Goal: Task Accomplishment & Management: Use online tool/utility

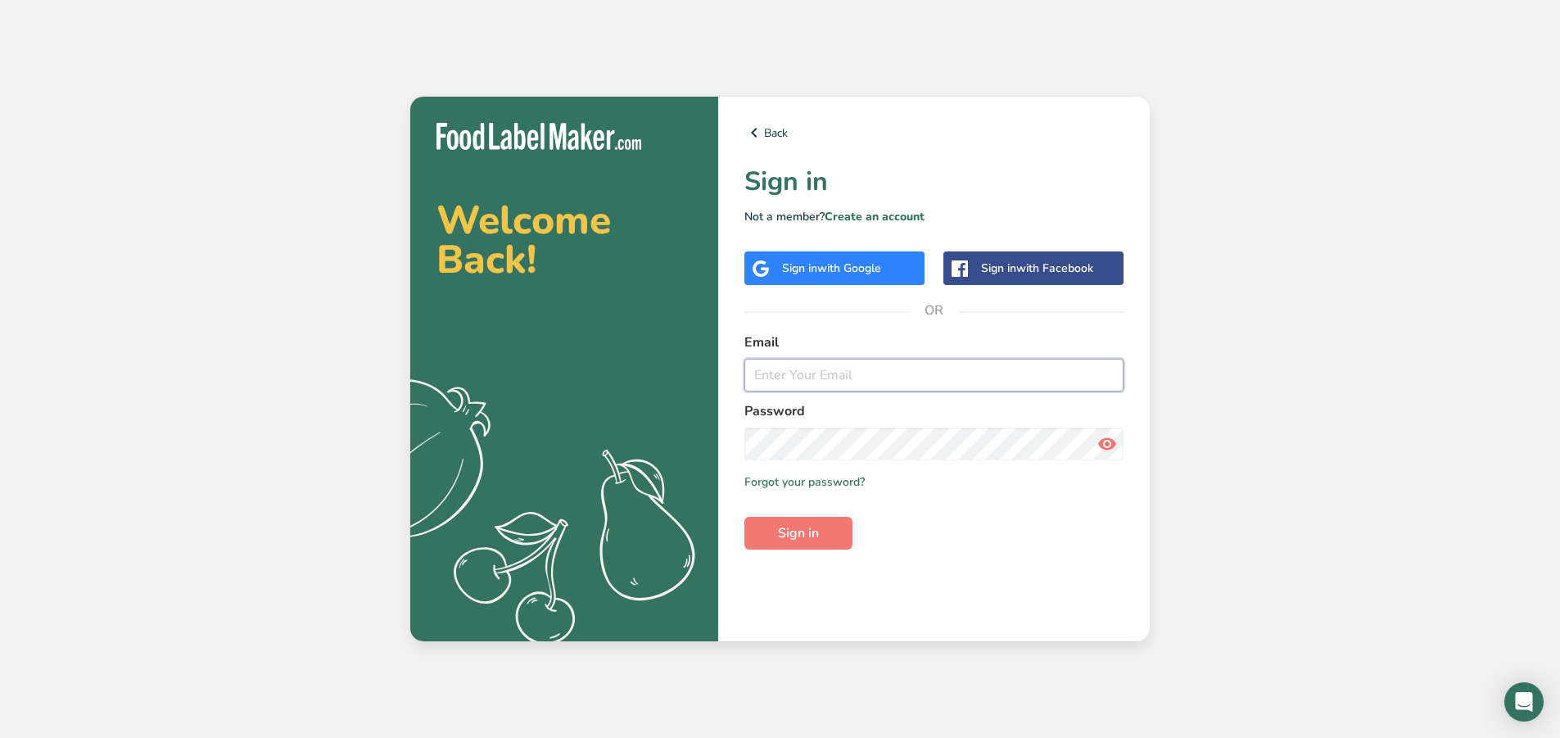
click at [827, 378] on input "email" at bounding box center [933, 375] width 379 height 33
type input "[PERSON_NAME][EMAIL_ADDRESS][DOMAIN_NAME]"
click at [744, 517] on button "Sign in" at bounding box center [798, 533] width 108 height 33
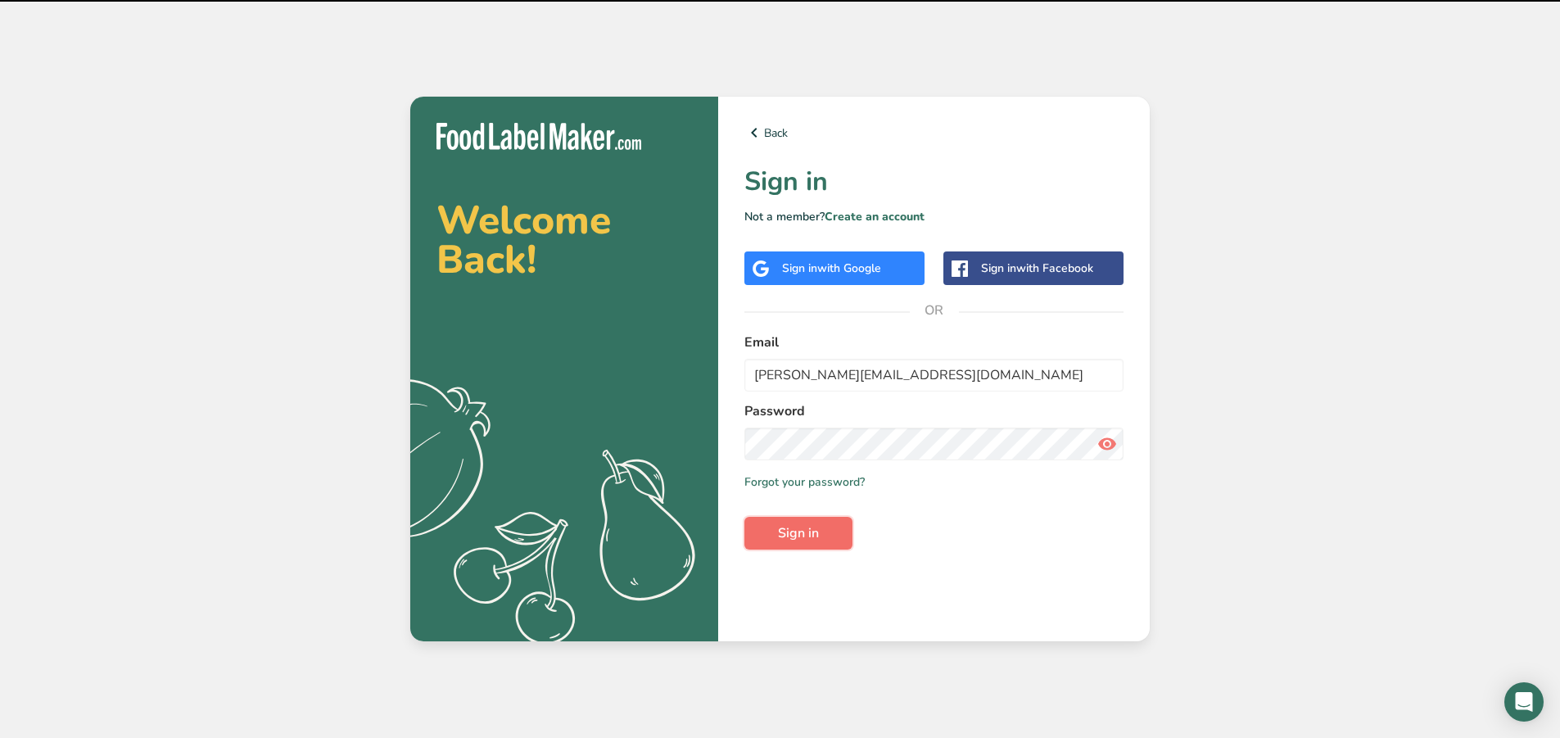
click at [783, 544] on button "Sign in" at bounding box center [798, 533] width 108 height 33
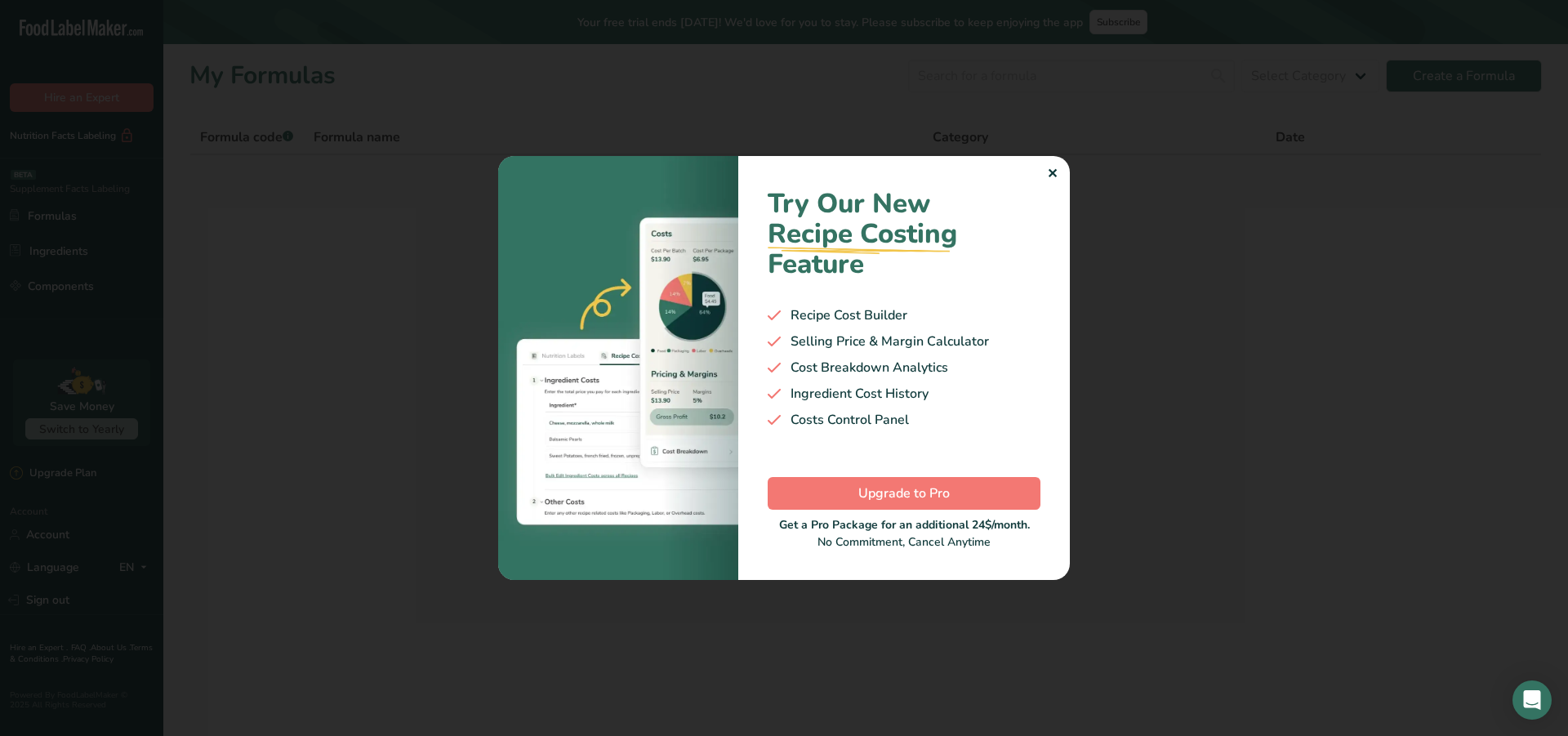
click at [1054, 178] on div "✕" at bounding box center [1051, 175] width 11 height 20
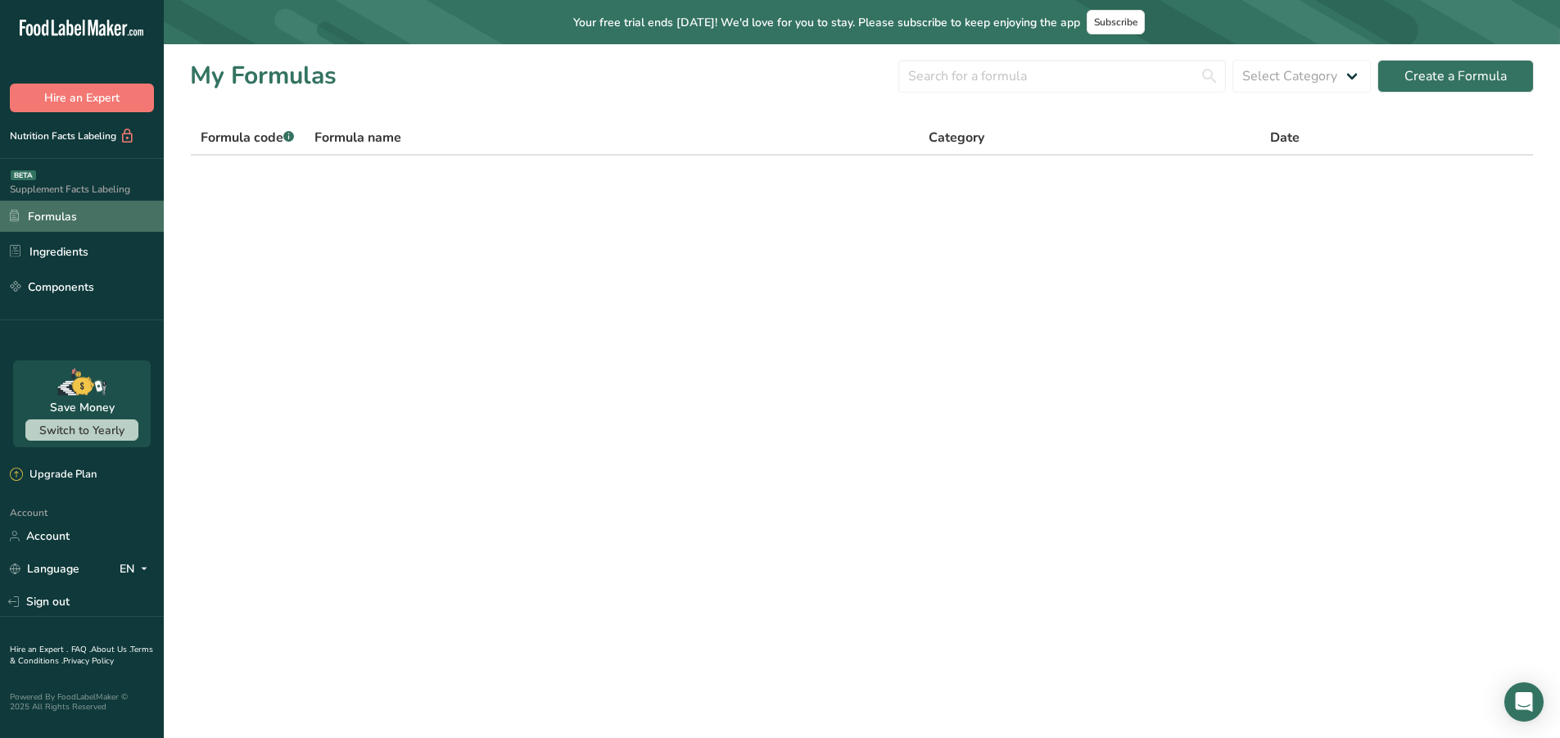
click at [43, 216] on link "Formulas" at bounding box center [82, 216] width 164 height 31
click at [36, 213] on link "Formulas" at bounding box center [82, 216] width 164 height 31
click at [67, 246] on link "Ingredients" at bounding box center [82, 251] width 164 height 31
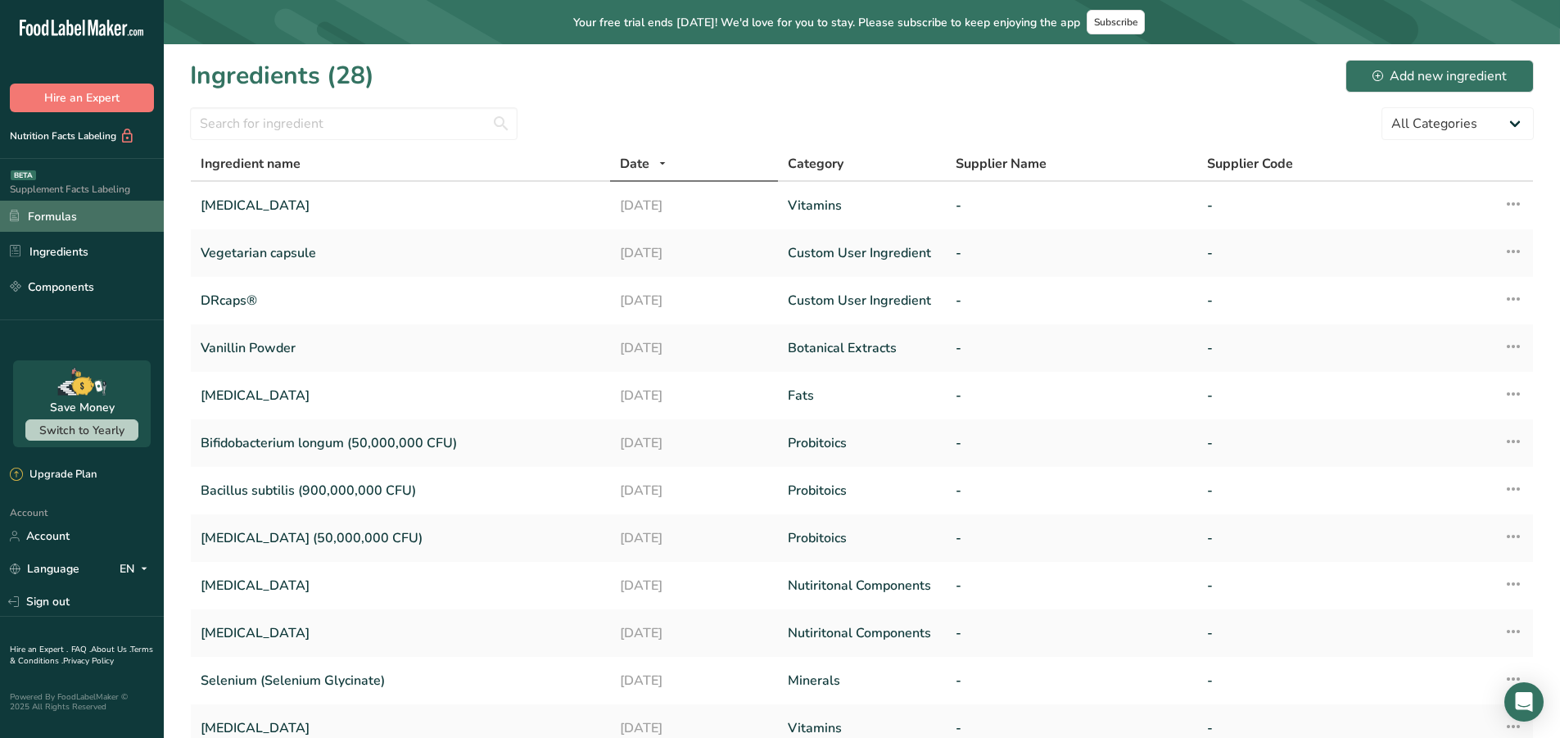
click at [59, 217] on link "Formulas" at bounding box center [82, 216] width 164 height 31
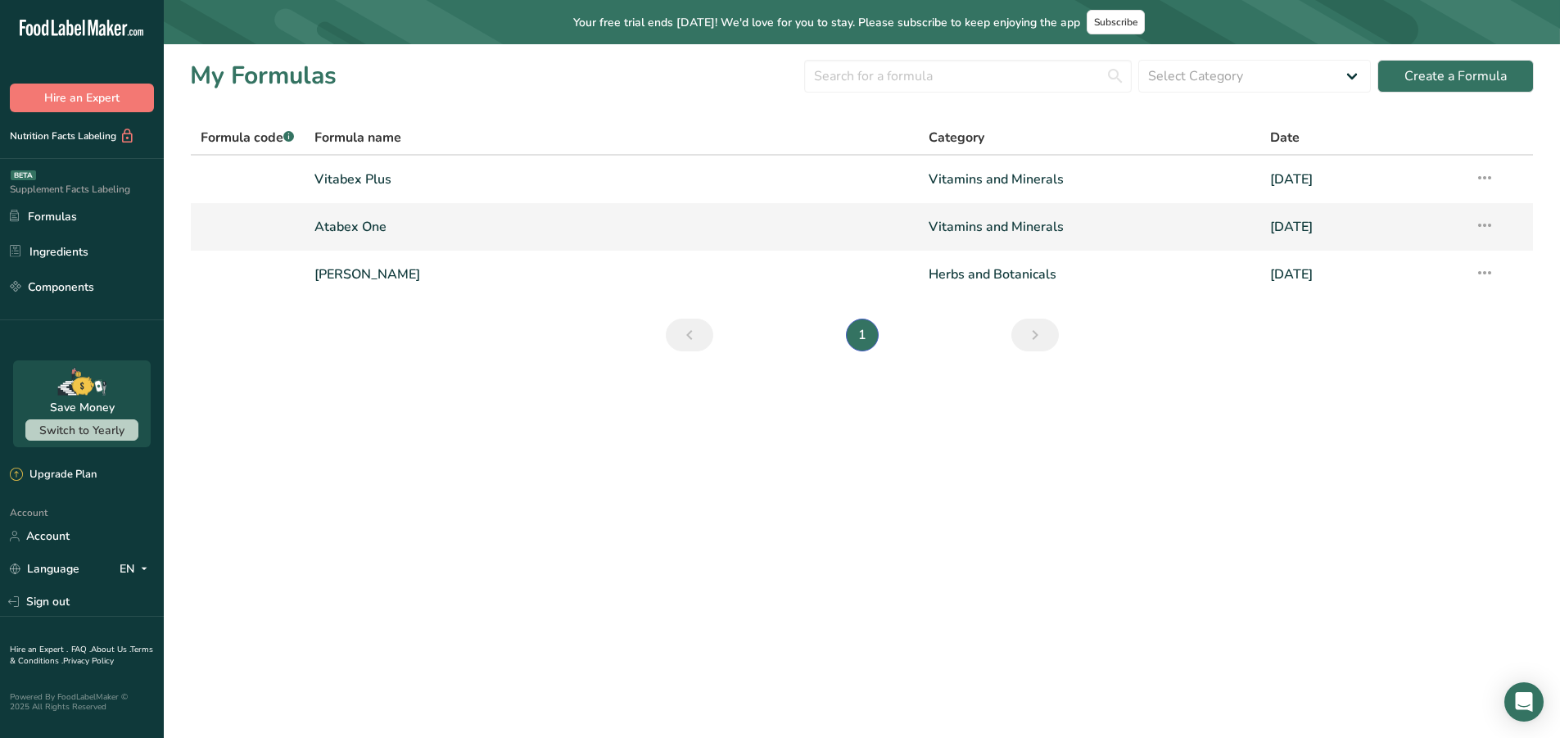
click at [347, 223] on link "Atabex One" at bounding box center [611, 227] width 594 height 34
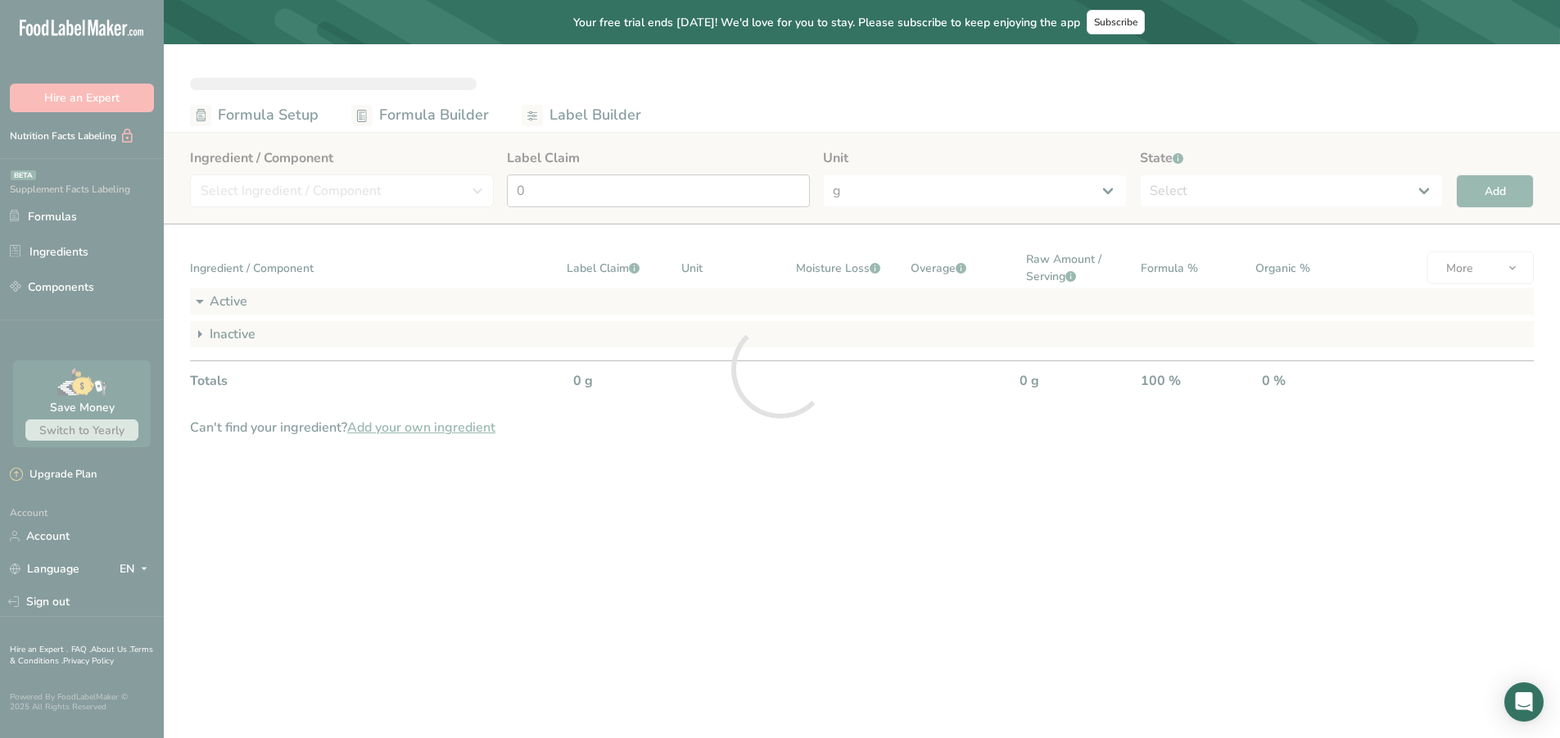
select select "2"
select select "7"
select select "2"
select select "7"
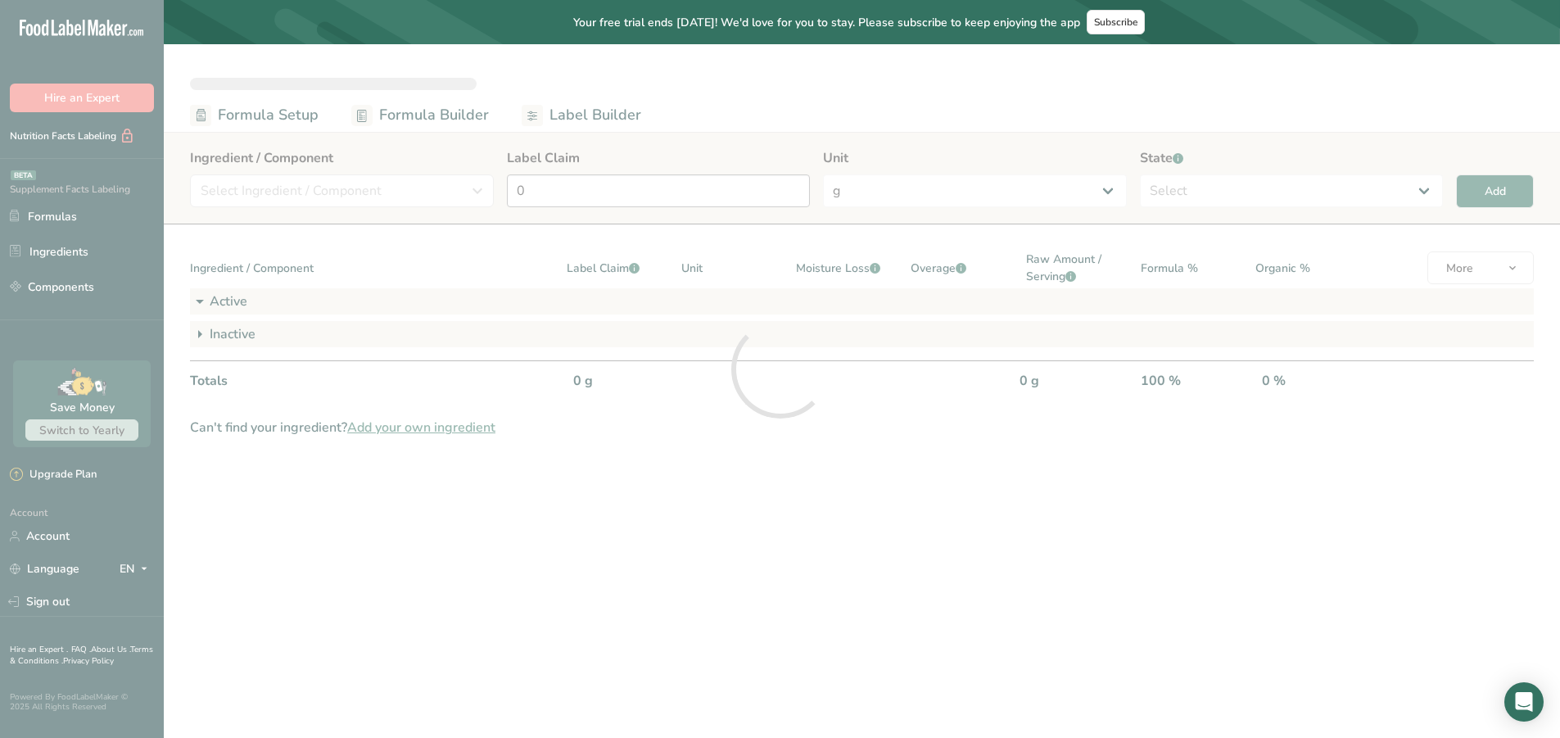
select select "2"
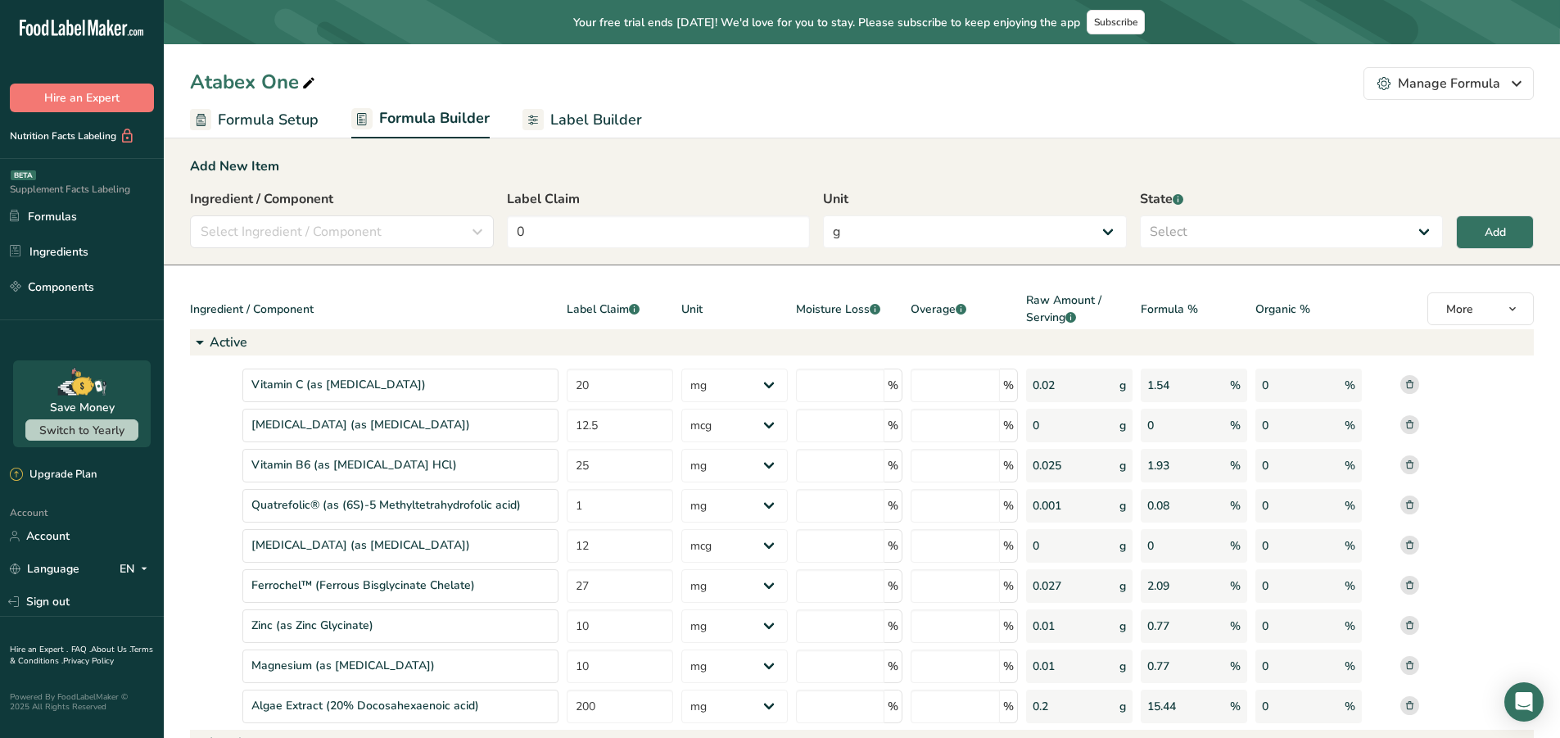
click at [621, 117] on span "Label Builder" at bounding box center [596, 120] width 92 height 22
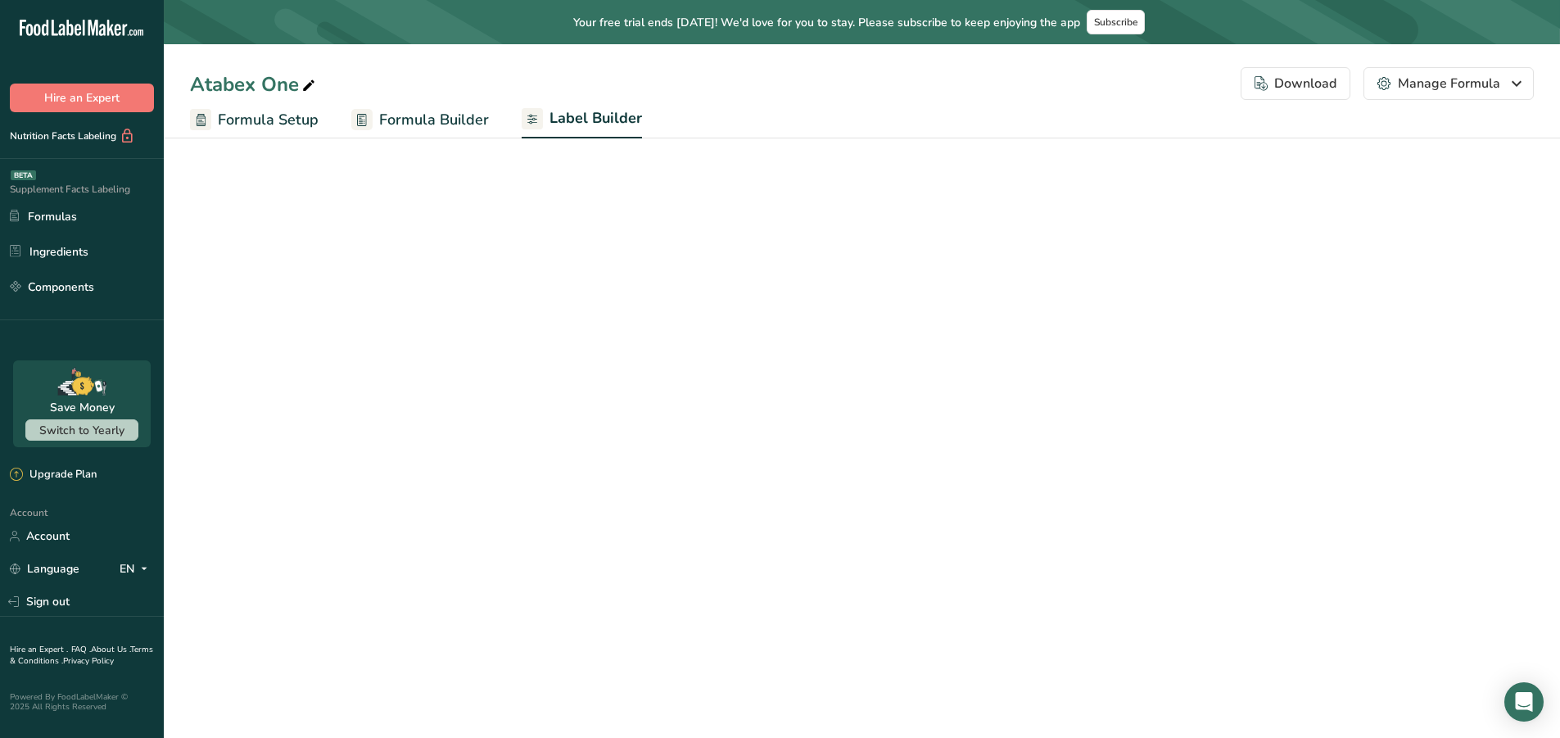
select select "Roboto"
select select "bold"
select select "center"
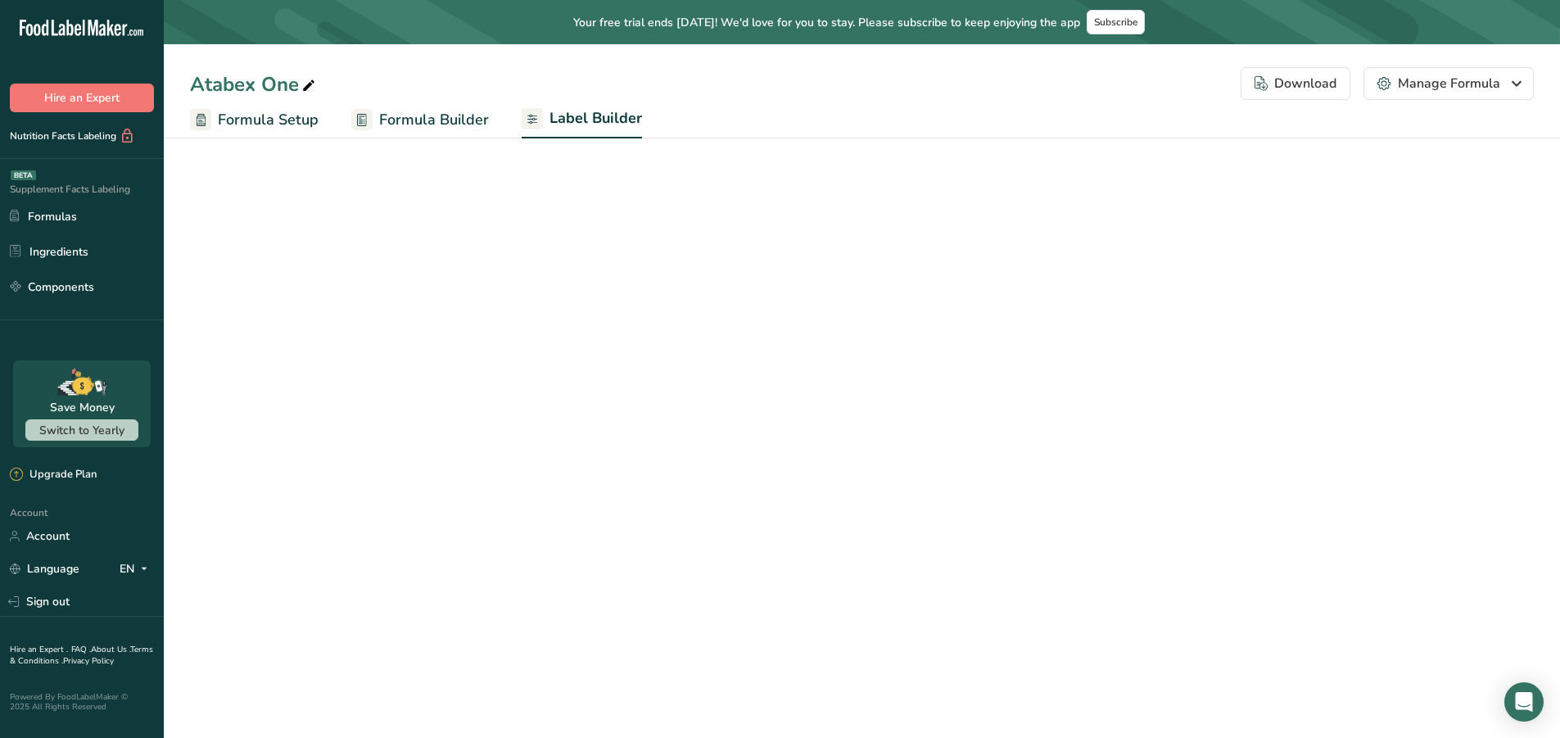
select select "center"
select select "Daily Value Percent"
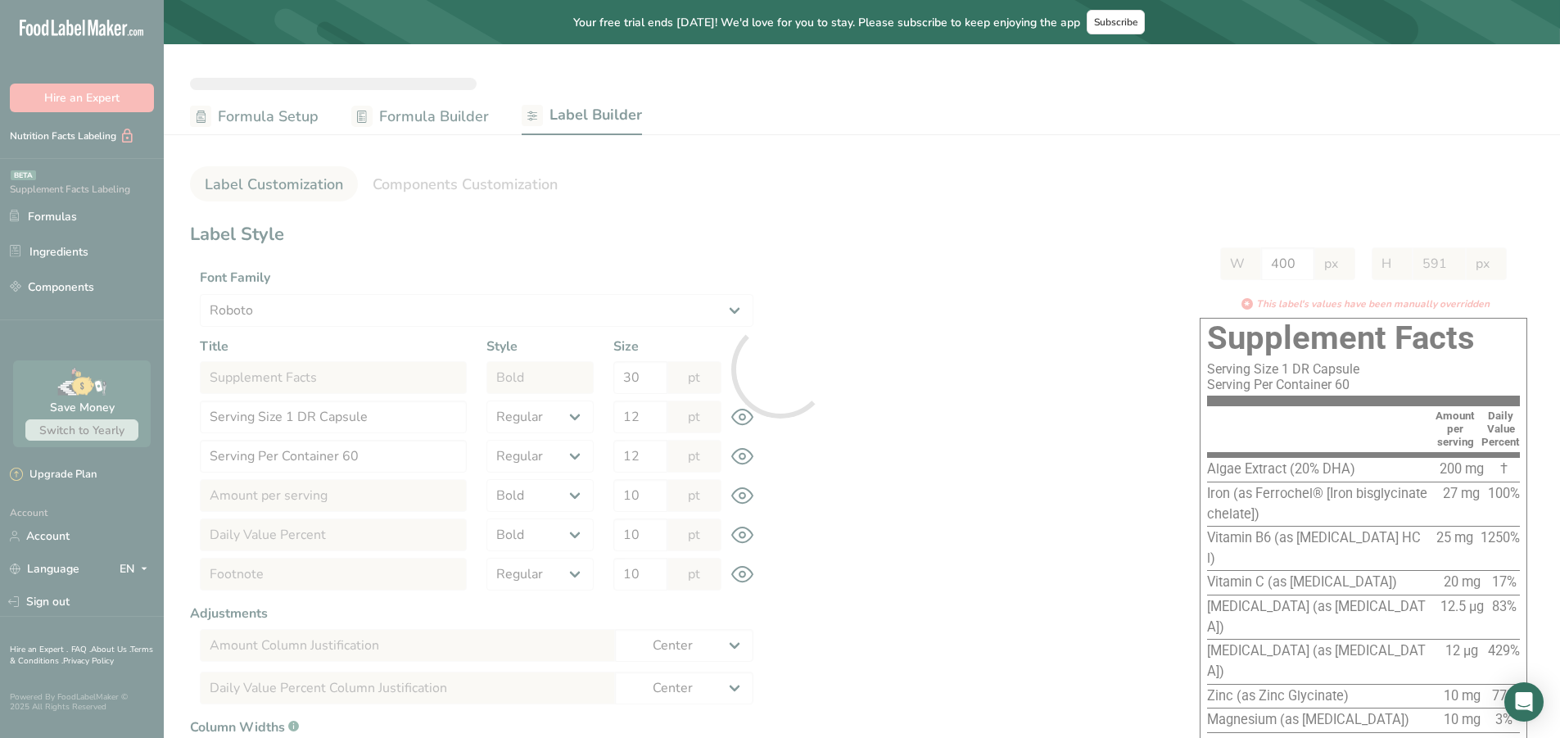
type input "567"
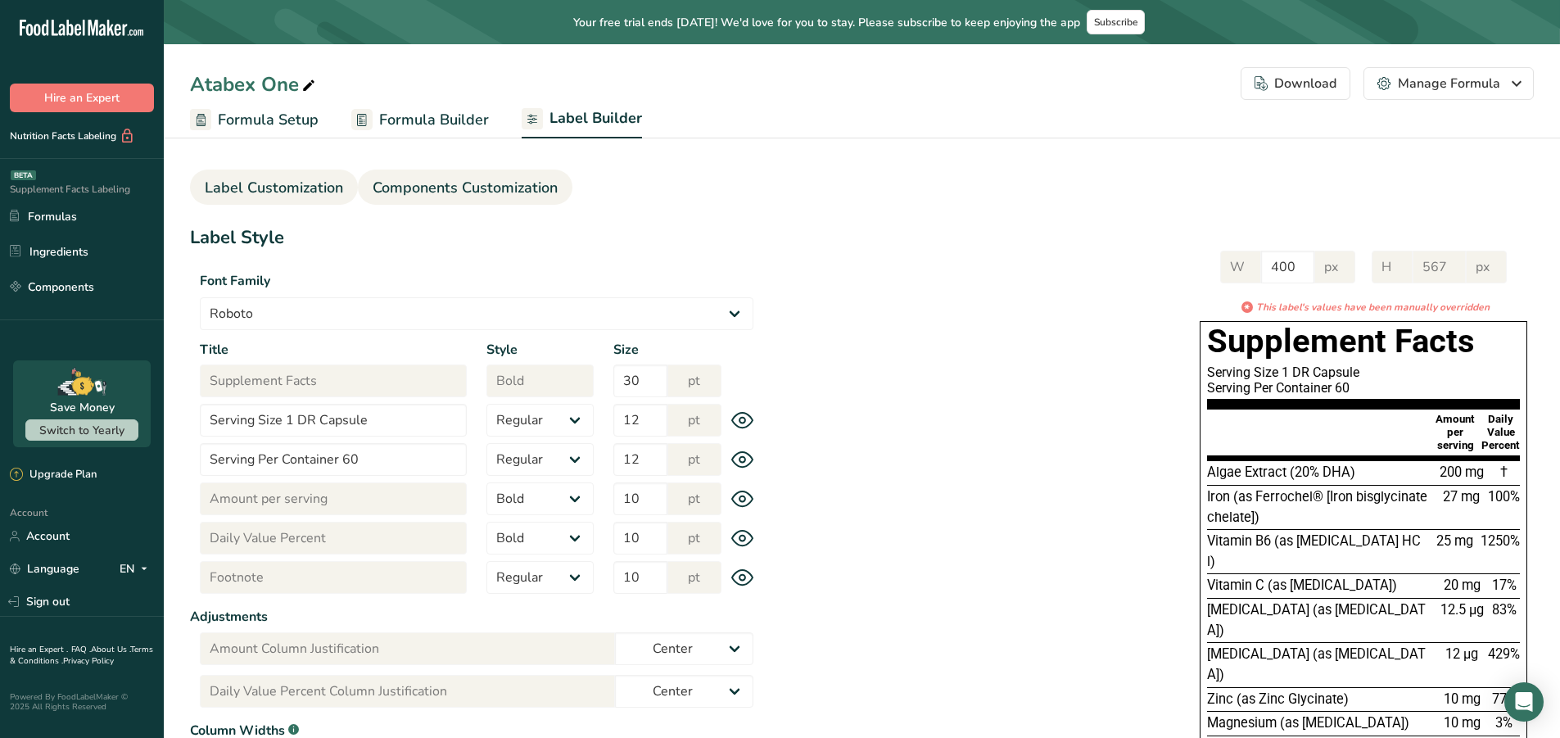
click at [476, 186] on span "Components Customization" at bounding box center [464, 188] width 185 height 22
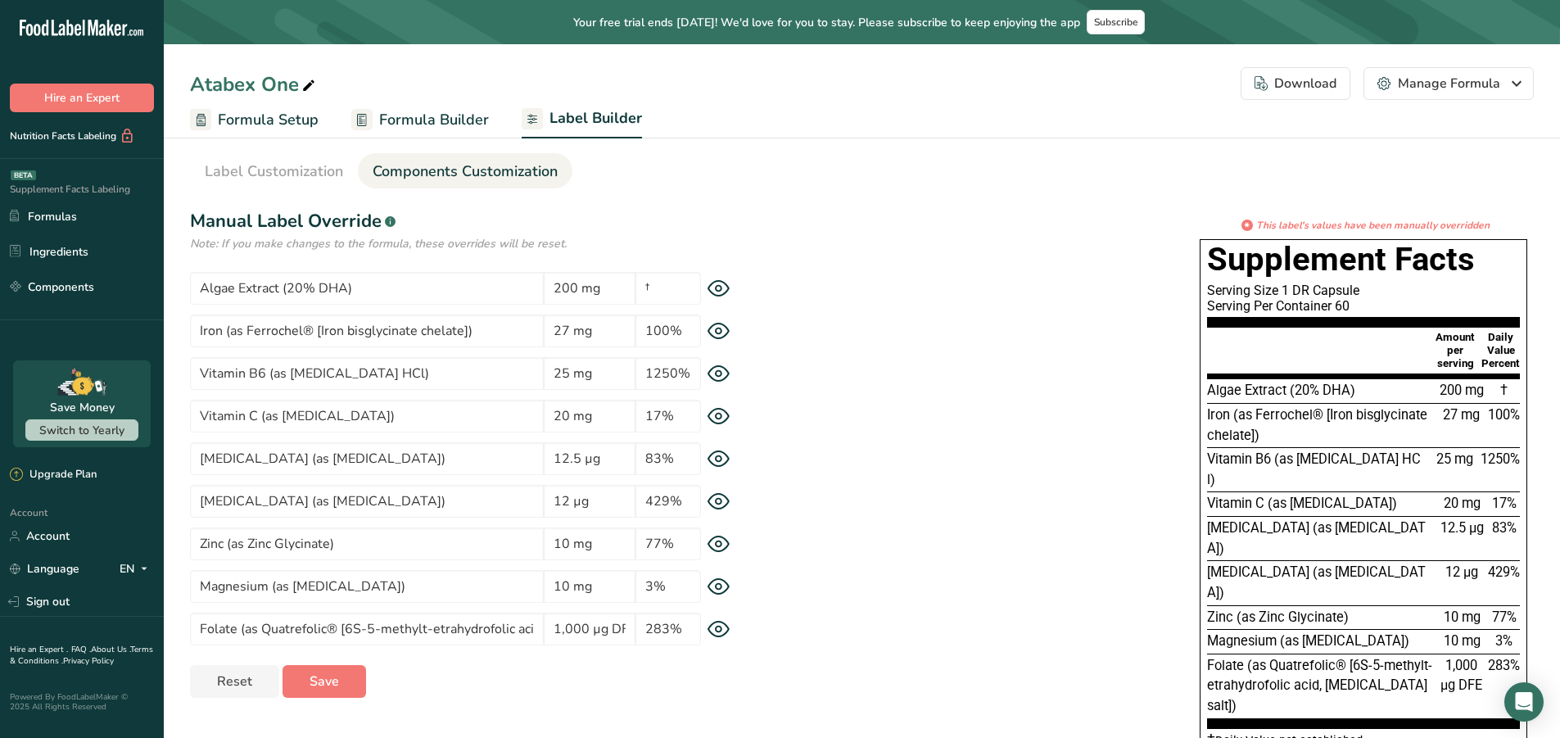
scroll to position [18, 0]
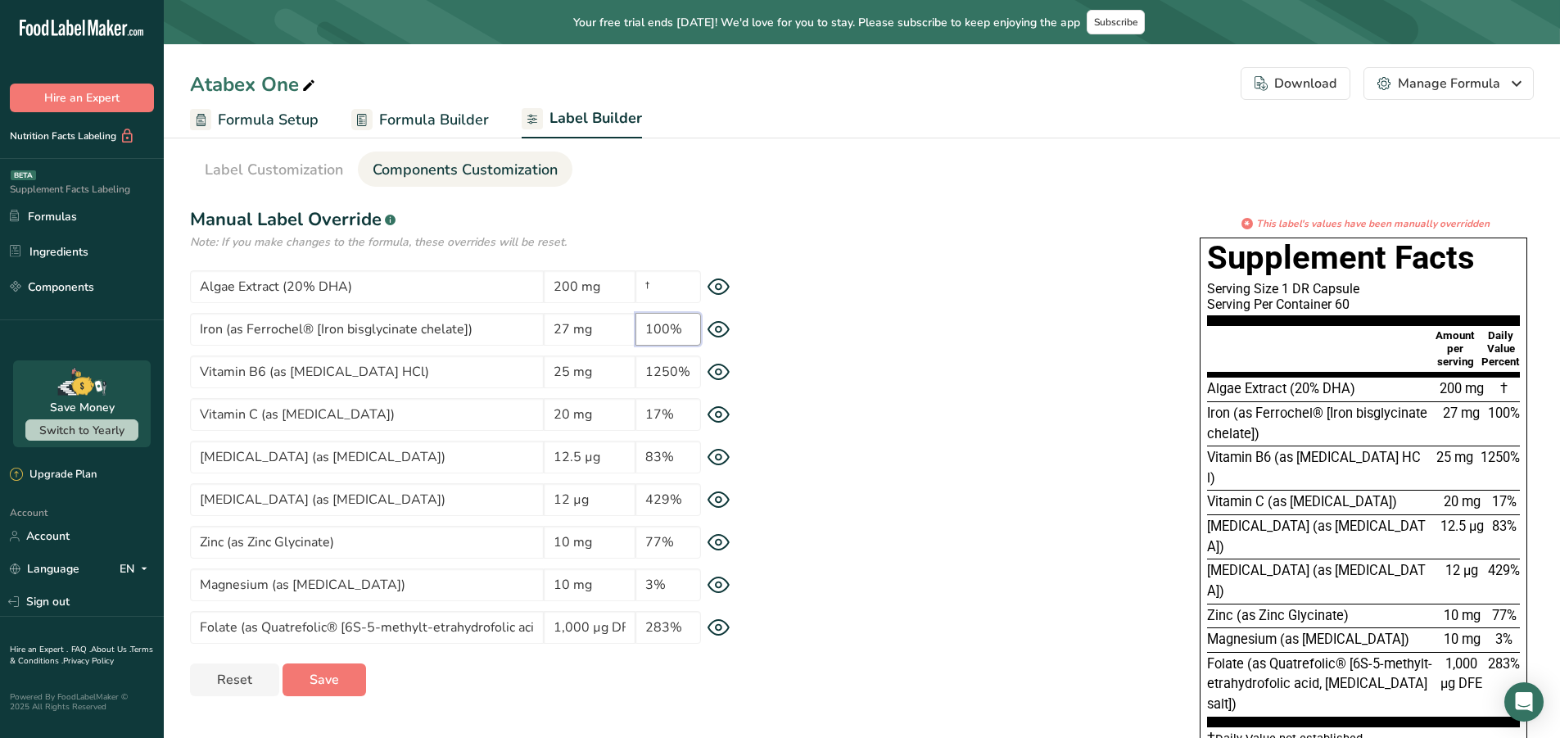
click at [670, 334] on input "100%" at bounding box center [667, 329] width 65 height 33
type input "150%"
click at [882, 399] on div "* This label's values have been manually overridden Supplement Facts Serving Si…" at bounding box center [1148, 504] width 770 height 576
click at [676, 368] on input "1250%" at bounding box center [667, 371] width 65 height 33
type input "1000%"
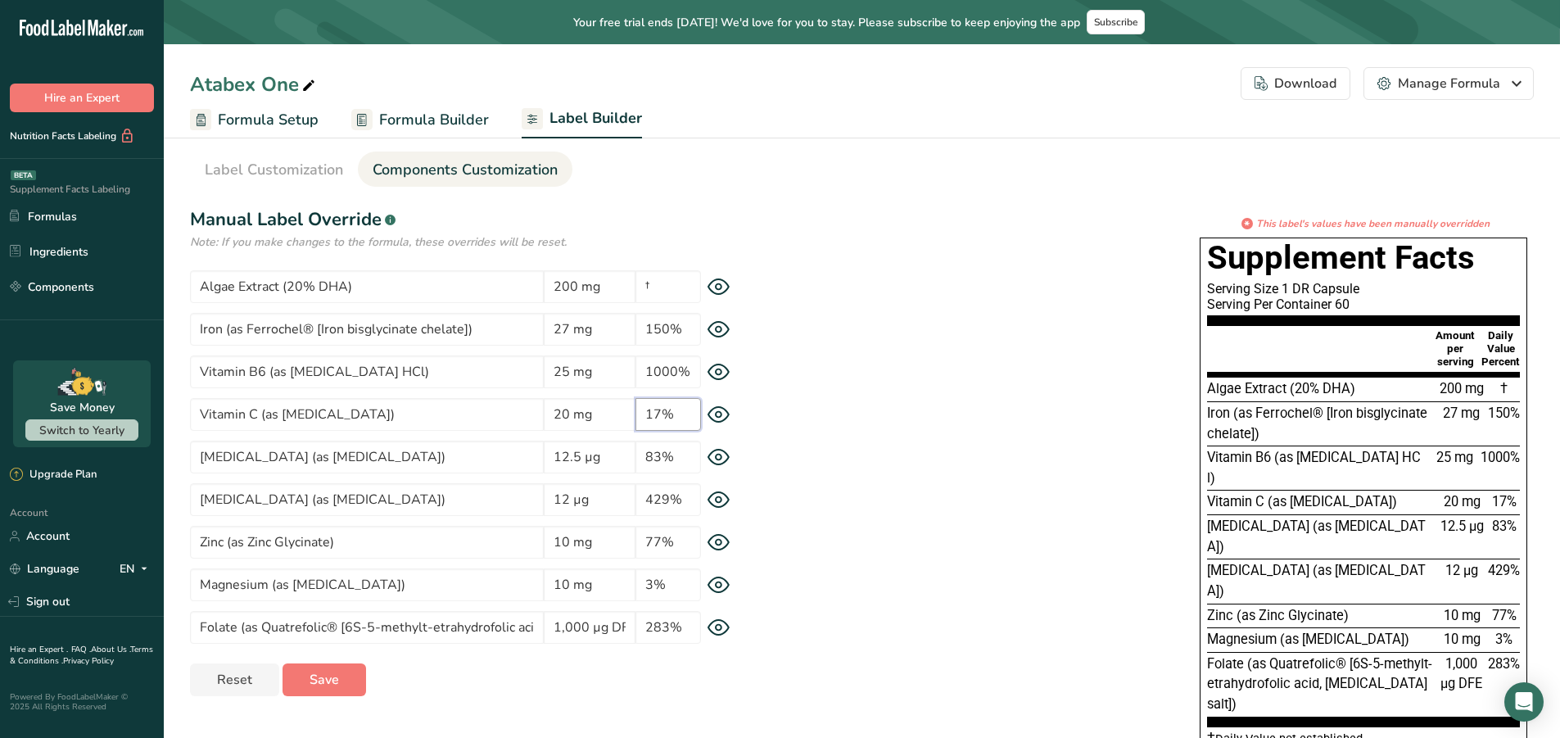
click at [665, 413] on input "17%" at bounding box center [667, 414] width 65 height 33
type input "33%"
click at [662, 456] on input "83%" at bounding box center [667, 456] width 65 height 33
type input "125%"
click at [667, 495] on input "429%" at bounding box center [667, 499] width 65 height 33
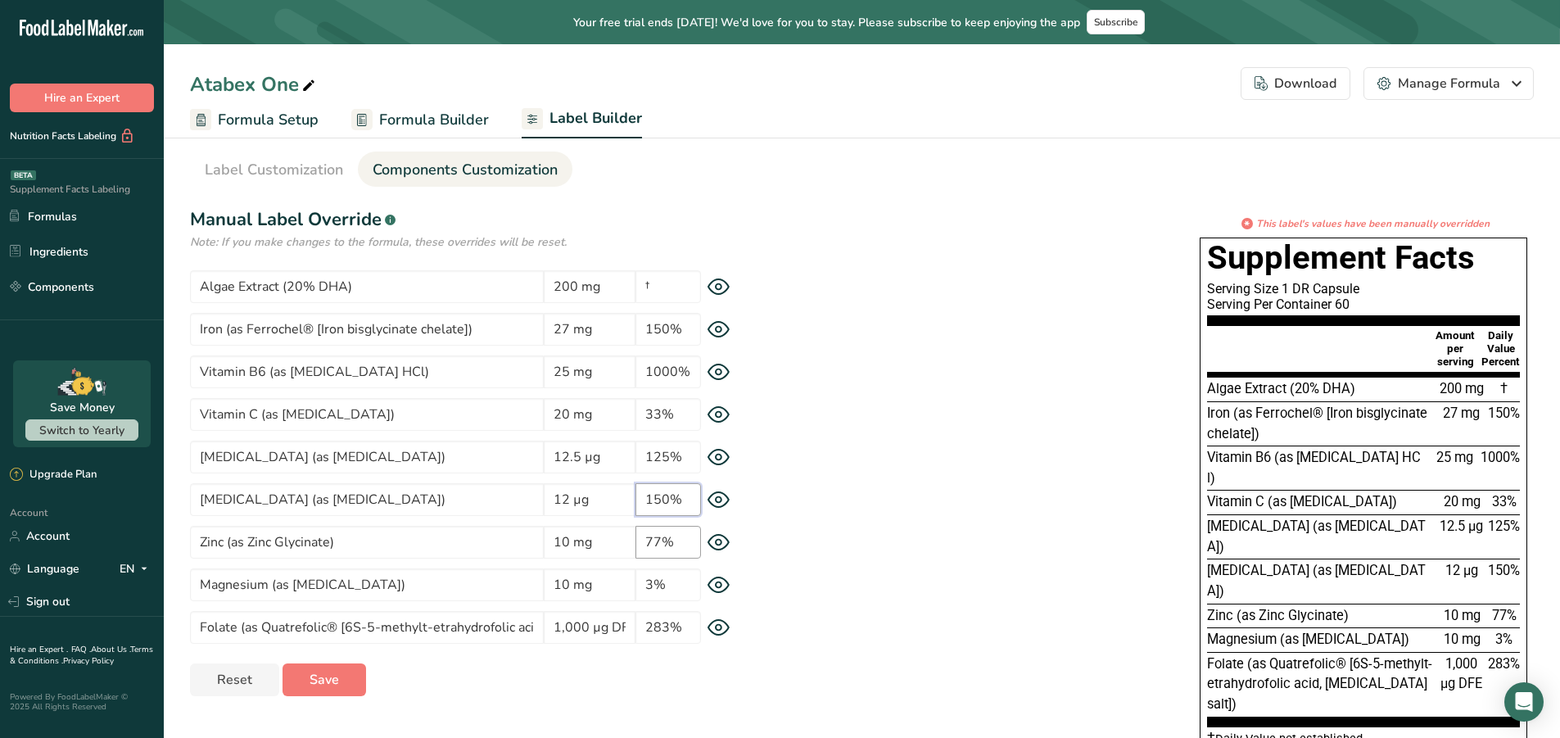
type input "150%"
click at [662, 543] on input "77%" at bounding box center [667, 542] width 65 height 33
type input "67%"
click at [654, 588] on input "3%" at bounding box center [667, 584] width 65 height 33
type input "2%"
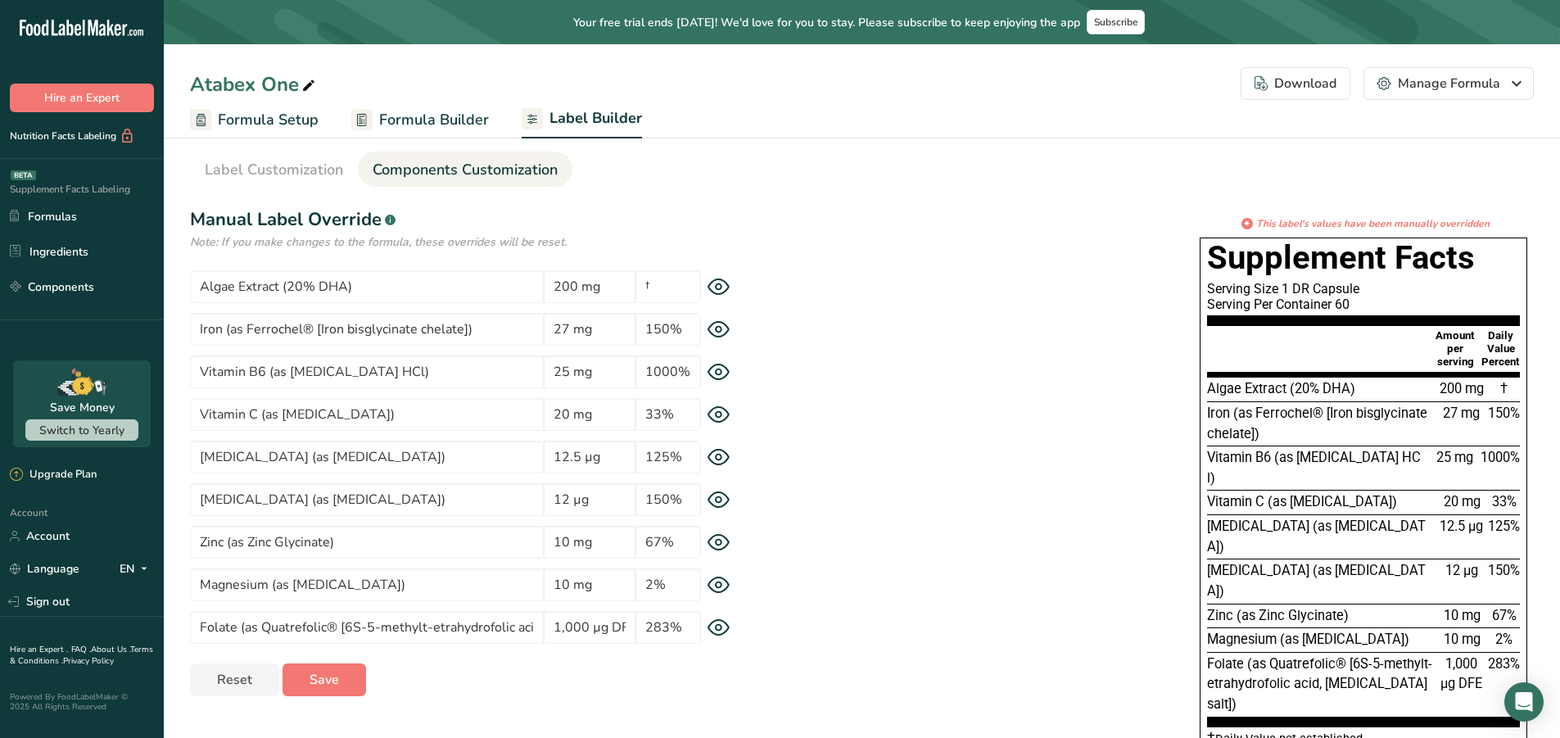
click at [840, 454] on div "* This label's values have been manually overridden Supplement Facts Serving Si…" at bounding box center [1148, 504] width 770 height 576
click at [336, 679] on span "Save" at bounding box center [323, 680] width 29 height 20
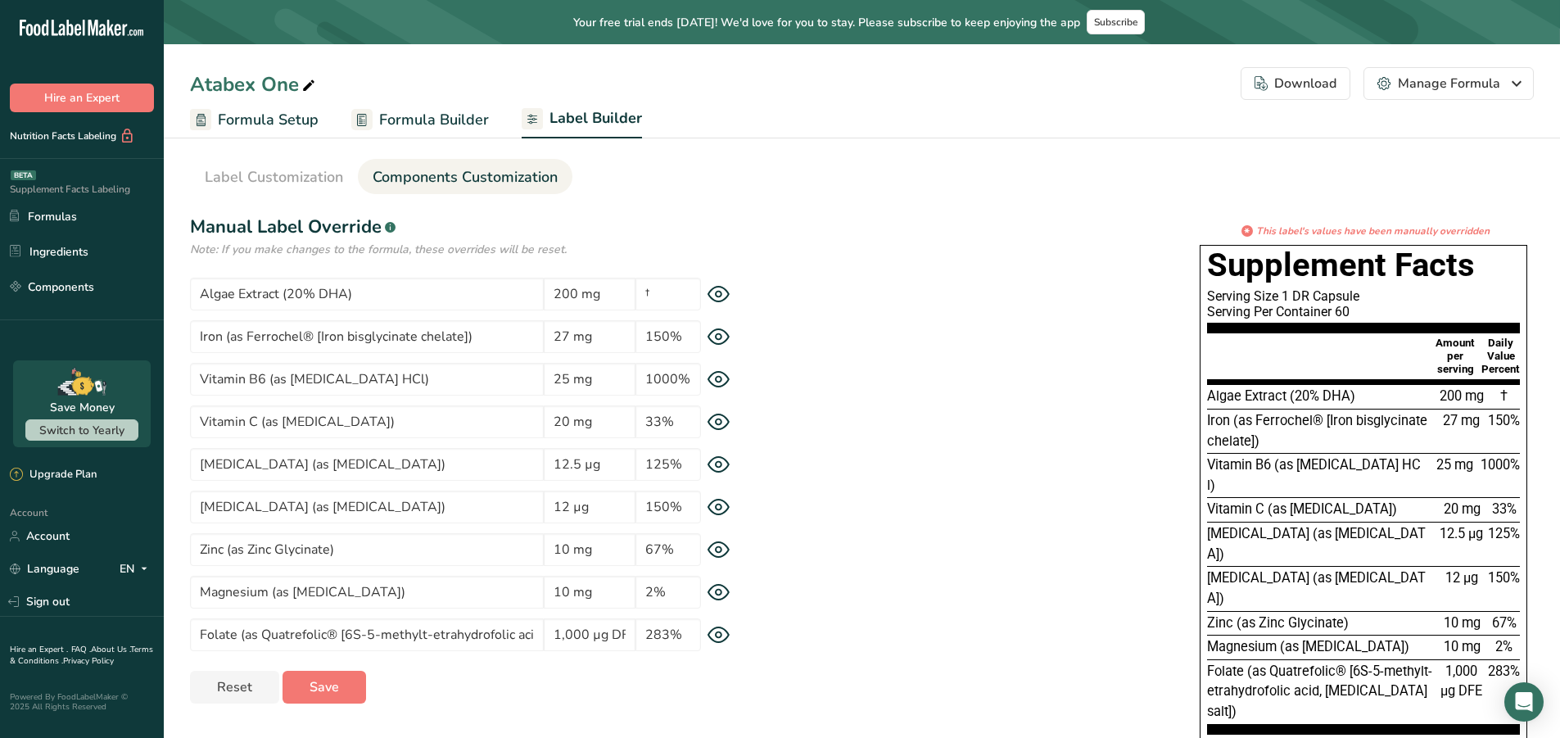
scroll to position [0, 0]
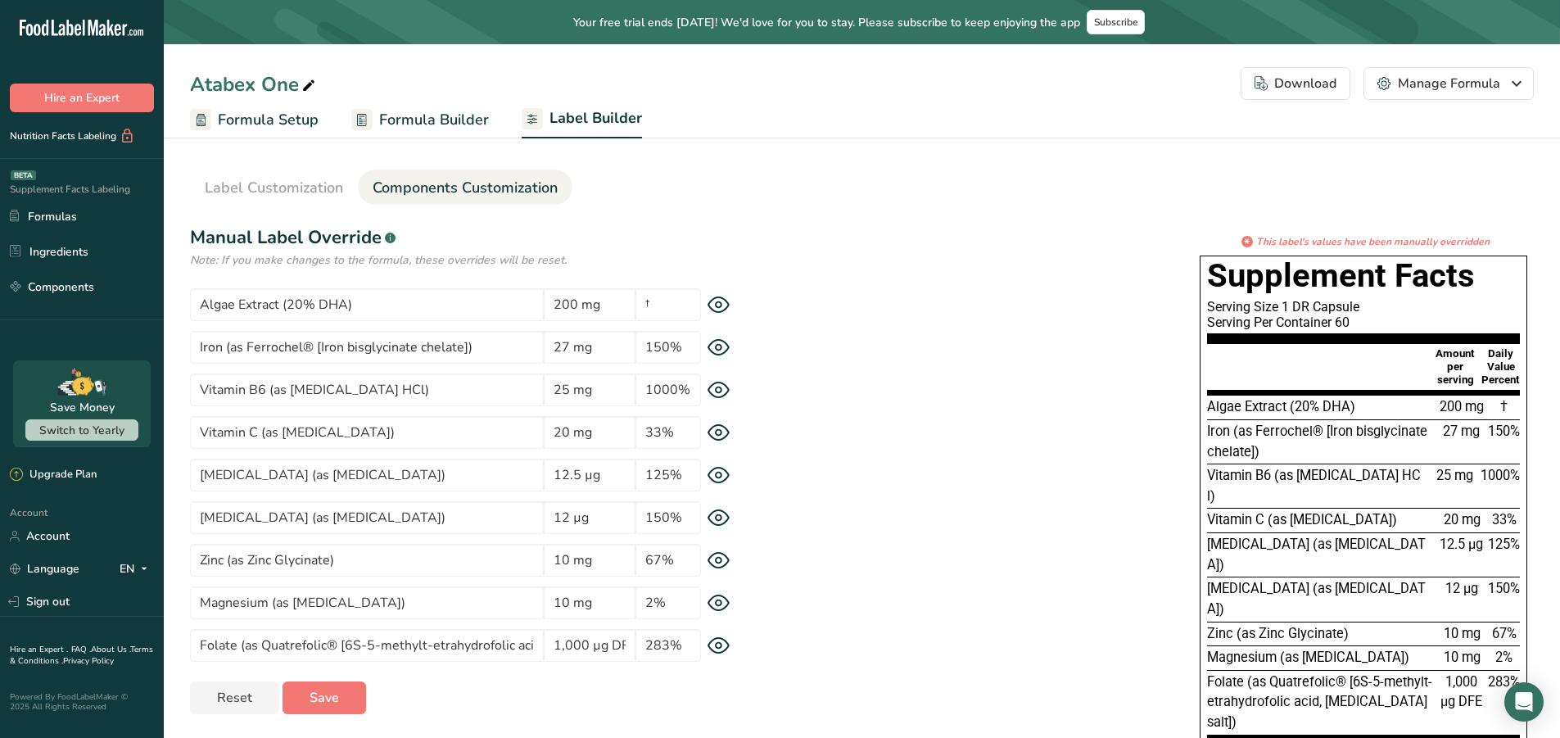
click at [1303, 78] on div "Download" at bounding box center [1295, 84] width 82 height 20
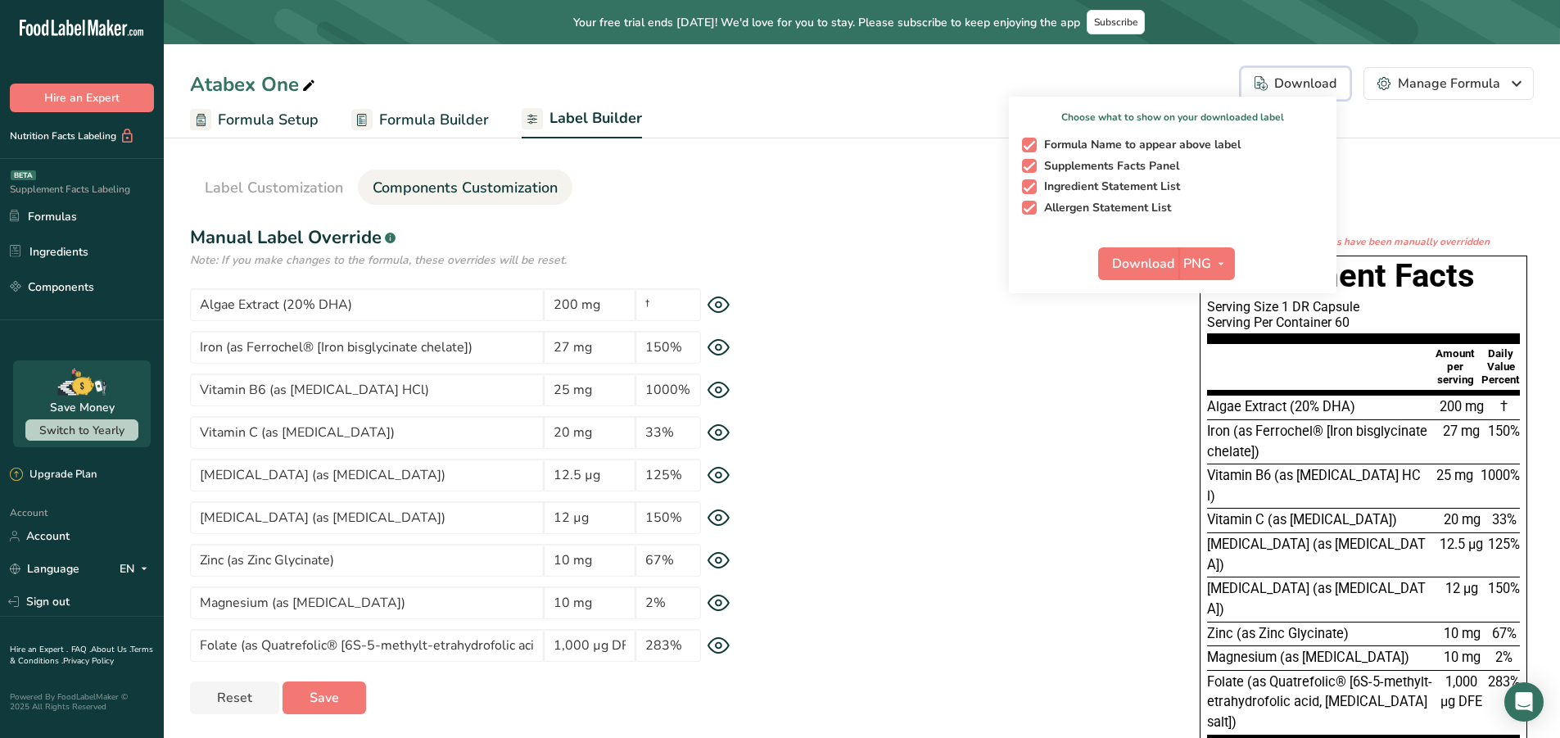
click at [1028, 141] on span "button" at bounding box center [1029, 145] width 15 height 15
click at [1028, 141] on input "Formula Name to appear above label" at bounding box center [1027, 144] width 11 height 11
checkbox input "false"
click at [1027, 208] on span "button" at bounding box center [1029, 208] width 15 height 15
click at [1027, 208] on input "Allergen Statement List" at bounding box center [1027, 207] width 11 height 11
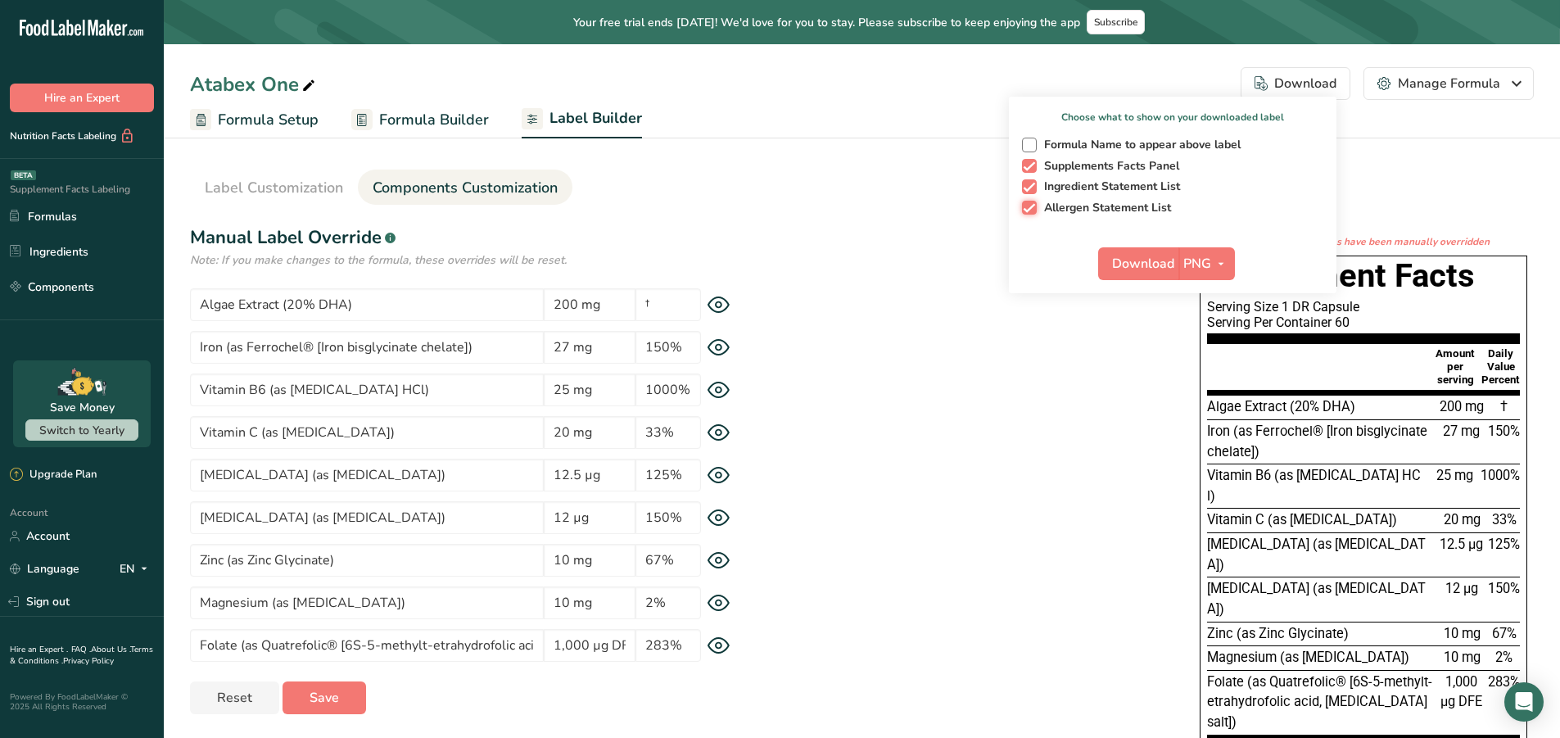
checkbox input "false"
click at [1139, 268] on span "Download" at bounding box center [1143, 264] width 62 height 20
click at [1221, 260] on icon "button" at bounding box center [1220, 264] width 13 height 20
click at [1218, 325] on link "BMP" at bounding box center [1208, 323] width 52 height 27
click at [1134, 247] on button "Download" at bounding box center [1137, 263] width 80 height 33
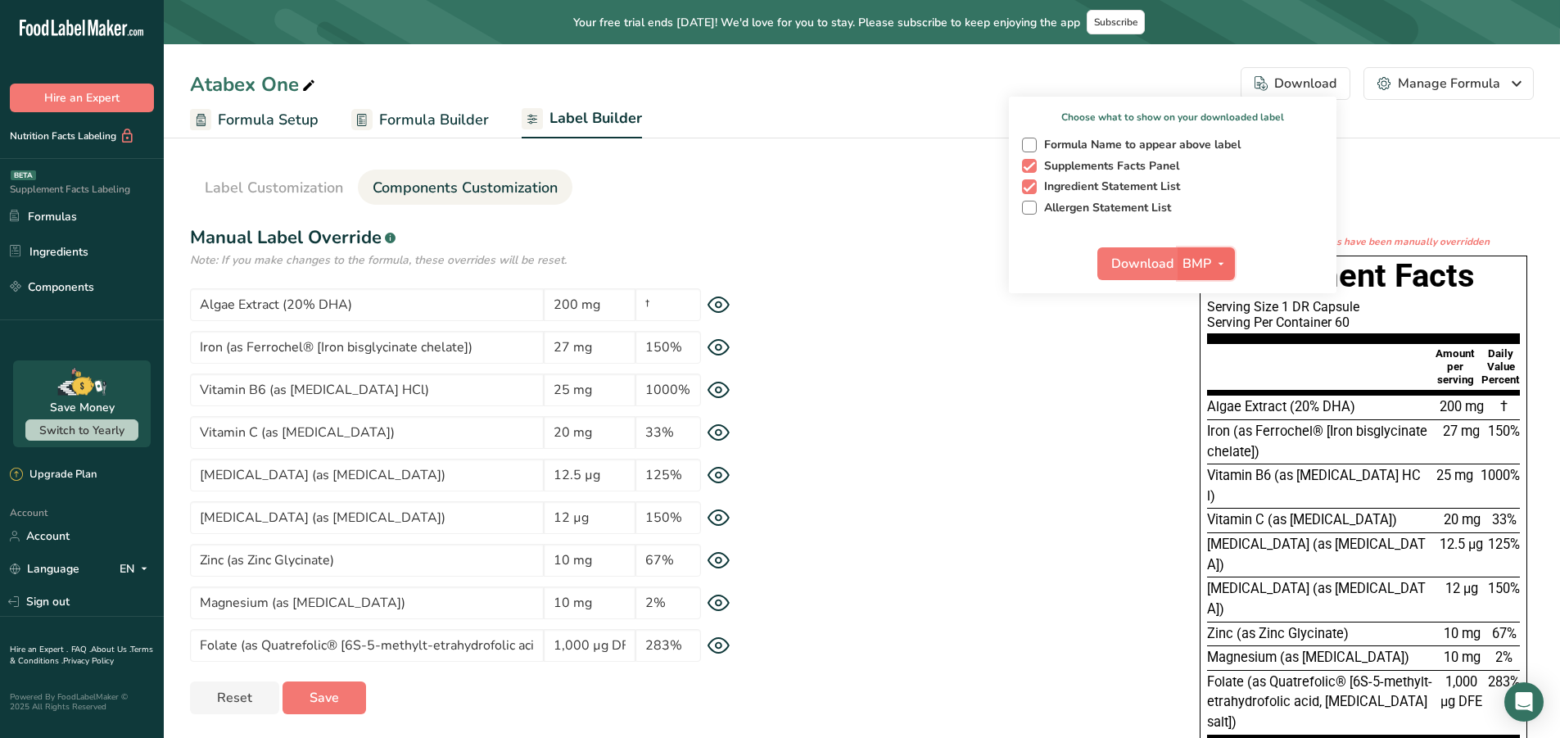
click at [1221, 265] on icon "button" at bounding box center [1220, 264] width 13 height 20
click at [1224, 350] on link "SVG" at bounding box center [1208, 350] width 52 height 27
click at [1136, 260] on span "Download" at bounding box center [1143, 264] width 62 height 20
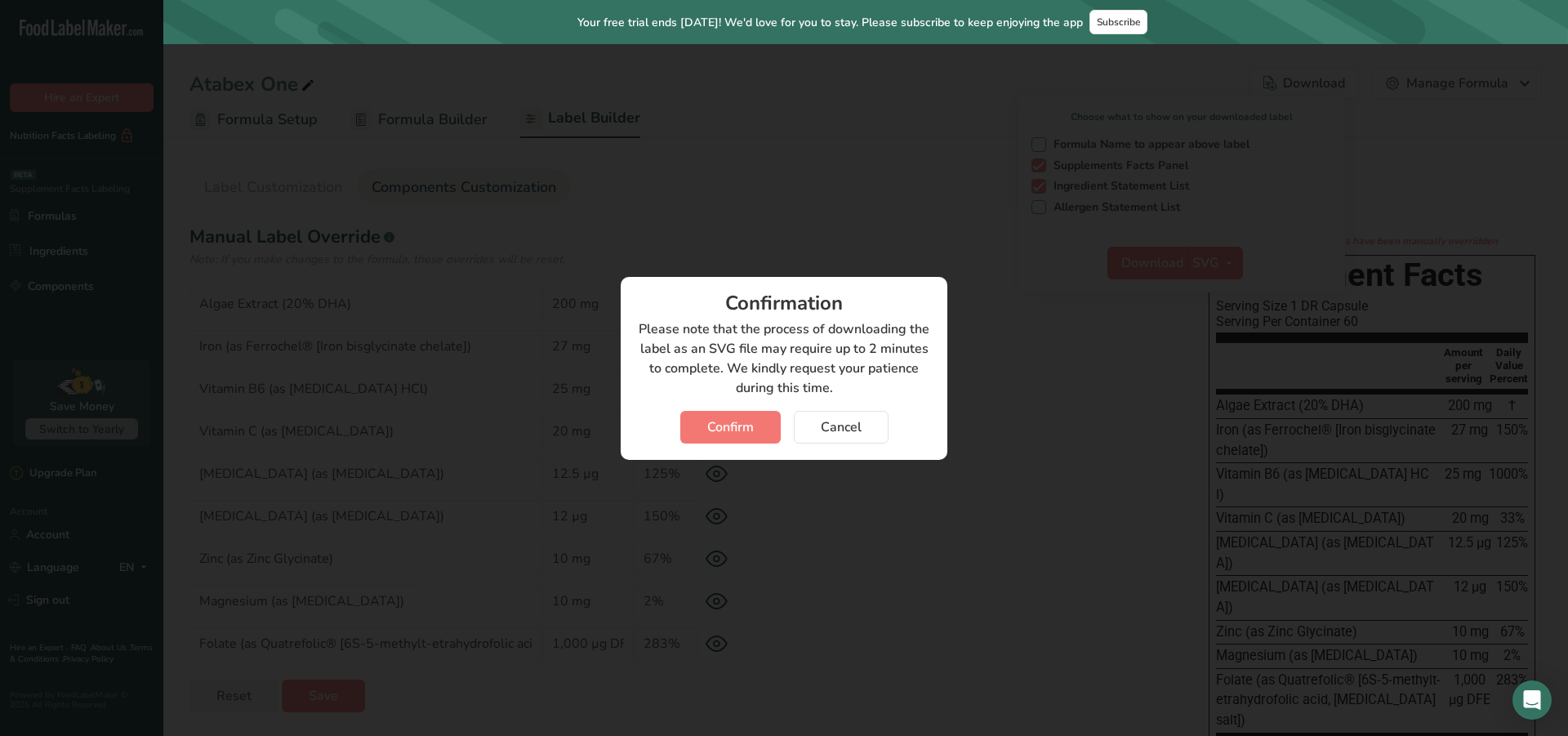
drag, startPoint x: 713, startPoint y: 449, endPoint x: 689, endPoint y: 448, distance: 24.0
click at [713, 450] on div "Confirmation Please note that the process of downloading the label as an SVG fi…" at bounding box center [783, 368] width 326 height 183
drag, startPoint x: 717, startPoint y: 426, endPoint x: 304, endPoint y: 316, distance: 427.4
click at [715, 422] on span "Confirm" at bounding box center [730, 427] width 47 height 20
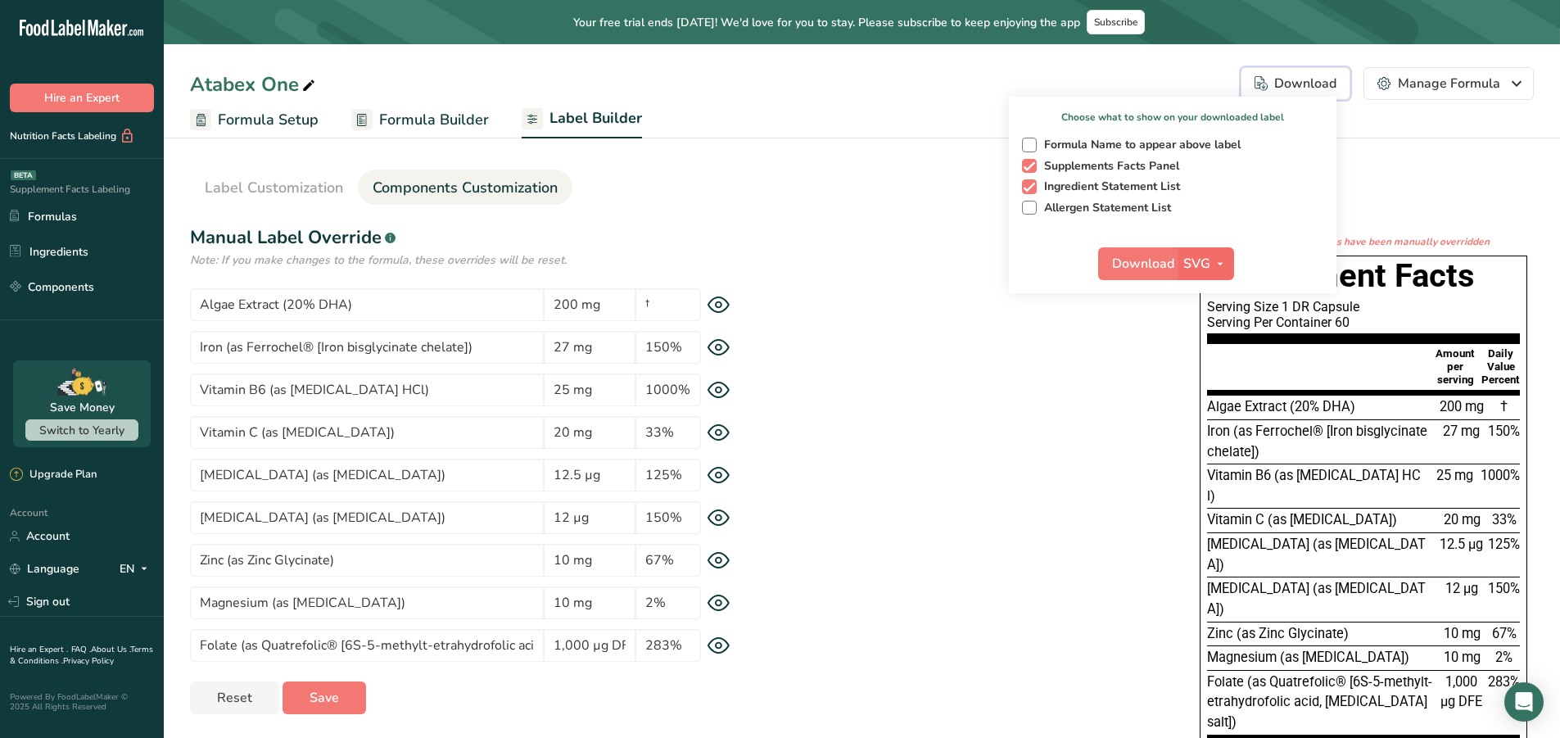
click at [1236, 273] on div "Download SVG PNG BMP SVG PDF" at bounding box center [1172, 267] width 327 height 52
click at [1223, 266] on icon "button" at bounding box center [1219, 264] width 13 height 20
click at [1215, 374] on link "PDF" at bounding box center [1207, 377] width 52 height 27
click at [1146, 260] on span "Download" at bounding box center [1144, 264] width 62 height 20
click at [1229, 270] on span "button" at bounding box center [1219, 264] width 20 height 20
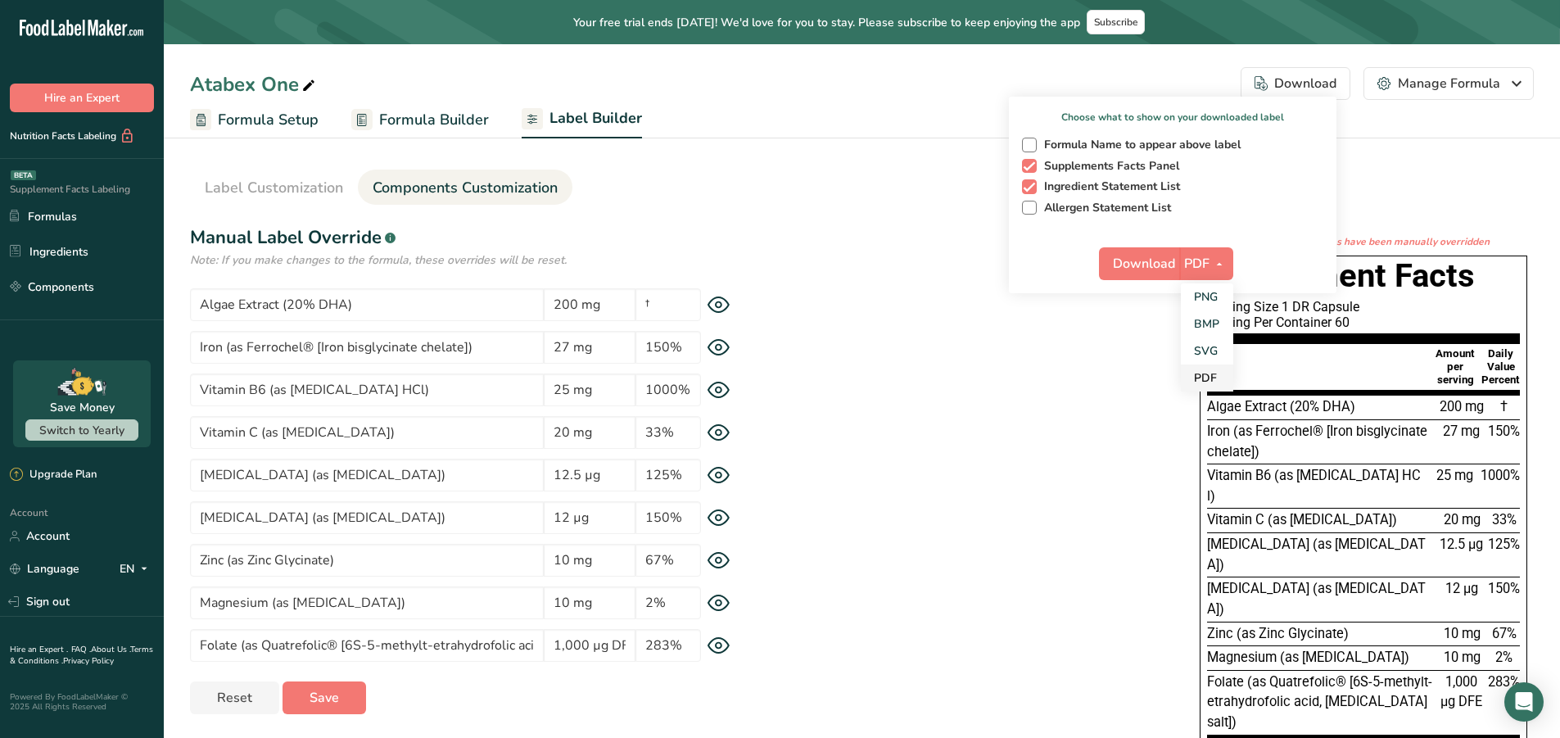
click at [1212, 372] on link "PDF" at bounding box center [1206, 377] width 52 height 27
click at [1235, 278] on div "Download PDF PNG BMP SVG PDF" at bounding box center [1172, 267] width 327 height 52
click at [1226, 265] on icon "button" at bounding box center [1218, 264] width 13 height 20
click at [1216, 327] on link "BMP" at bounding box center [1206, 323] width 52 height 27
click at [1149, 252] on button "Download" at bounding box center [1137, 263] width 80 height 33
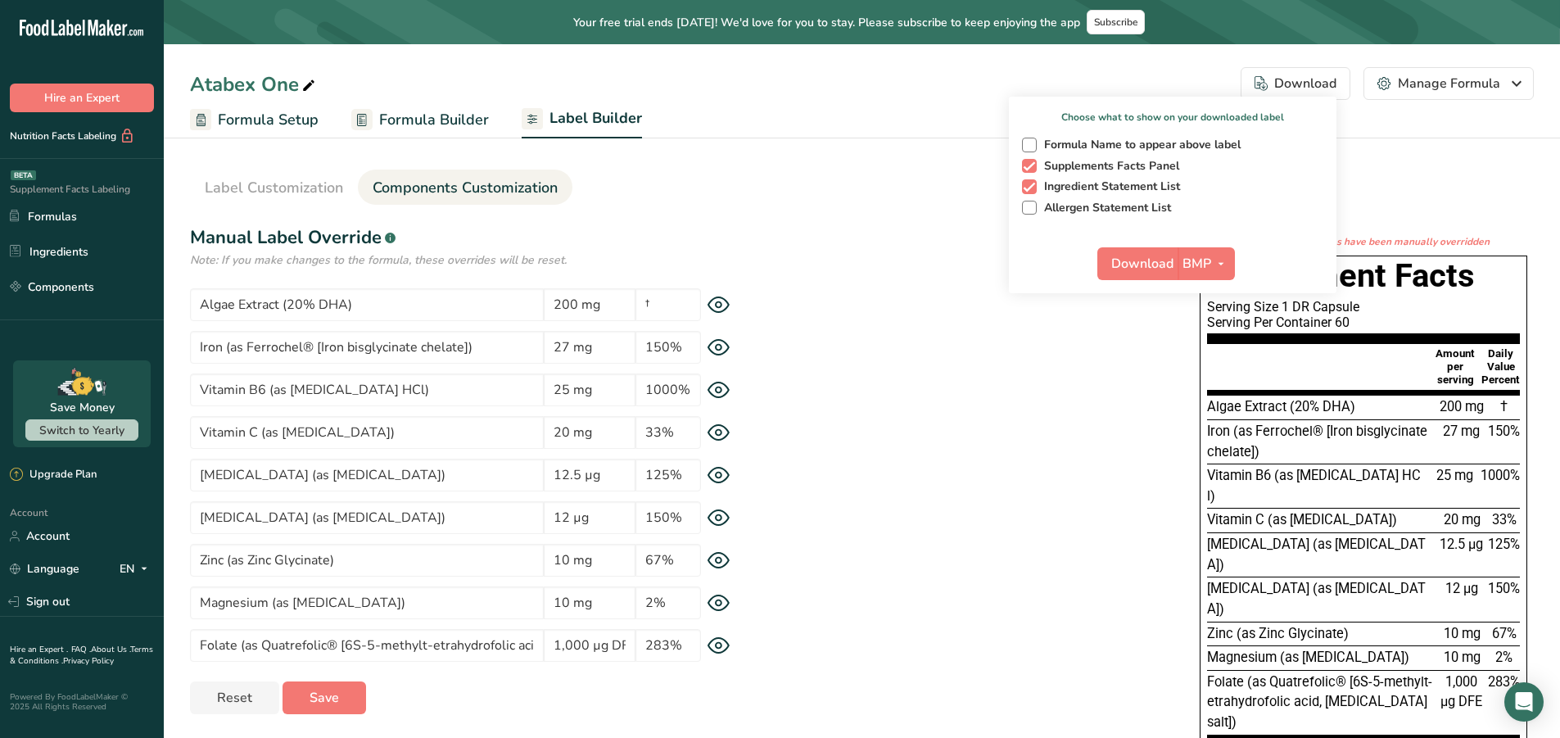
click at [880, 228] on div "Label Style Font Family Arial Roboto Helvetica [GEOGRAPHIC_DATA] [DEMOGRAPHIC_D…" at bounding box center [861, 516] width 1343 height 585
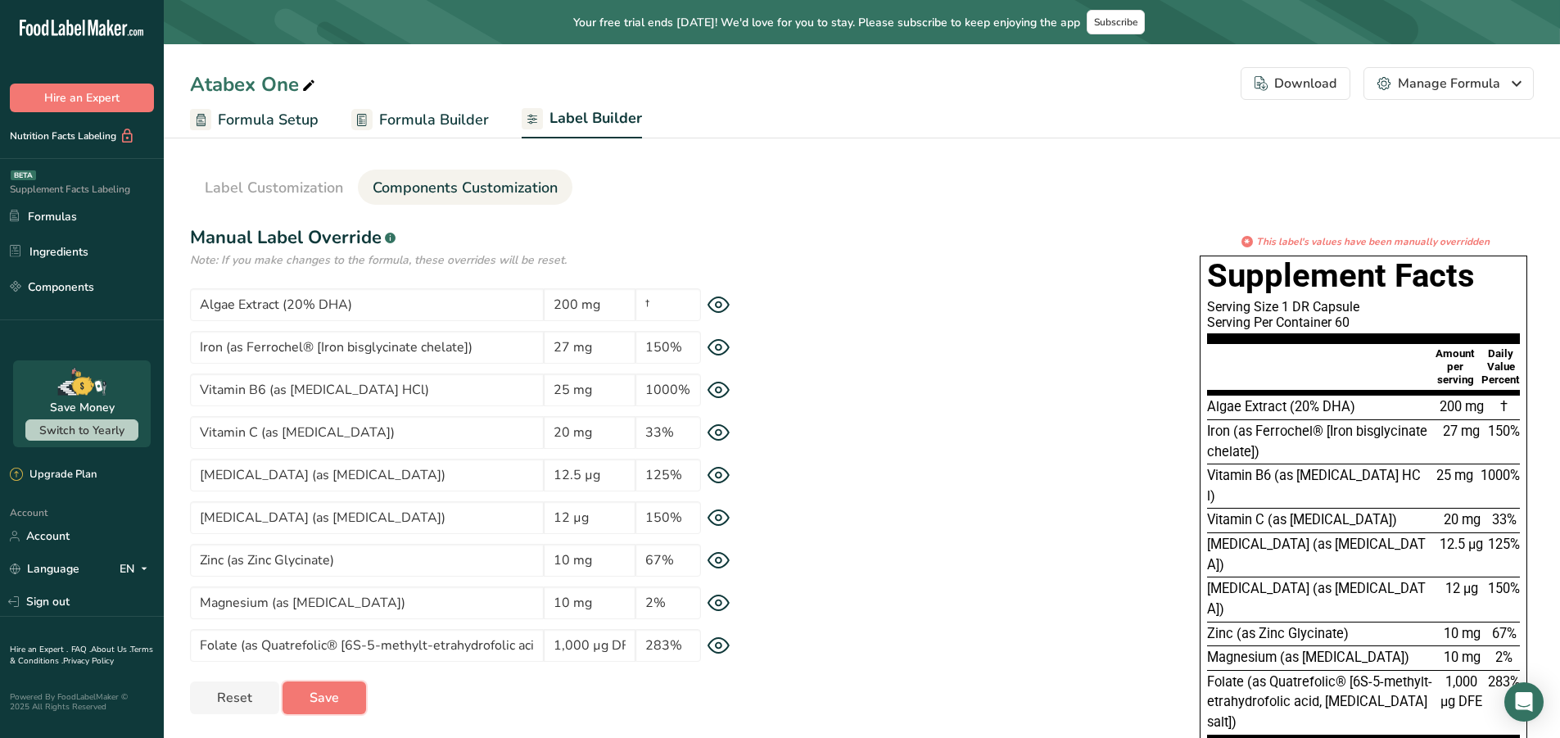
click at [346, 692] on button "Save" at bounding box center [324, 697] width 84 height 33
